Goal: Task Accomplishment & Management: Use online tool/utility

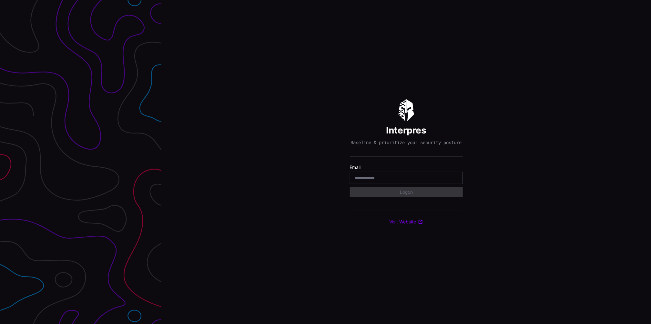
click at [401, 181] on input "email" at bounding box center [406, 178] width 103 height 6
type input "**********"
click at [397, 194] on button "Login" at bounding box center [406, 192] width 103 height 9
